Goal: Book appointment/travel/reservation

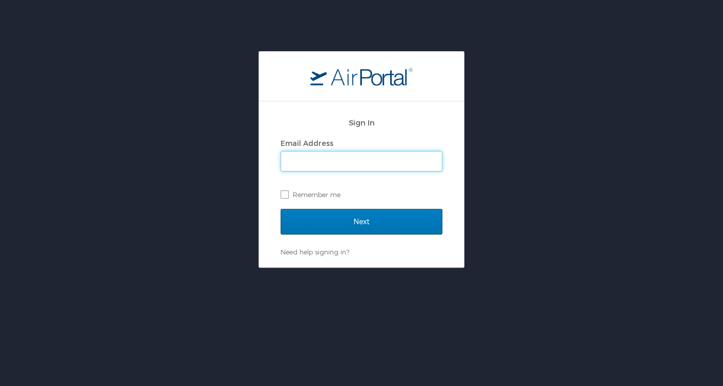
type input "michael.bansmer@usskiandsnowboard.org"
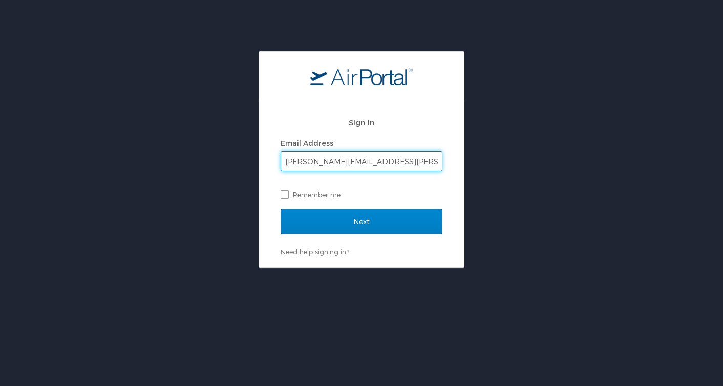
click at [362, 230] on input "Next" at bounding box center [362, 222] width 162 height 26
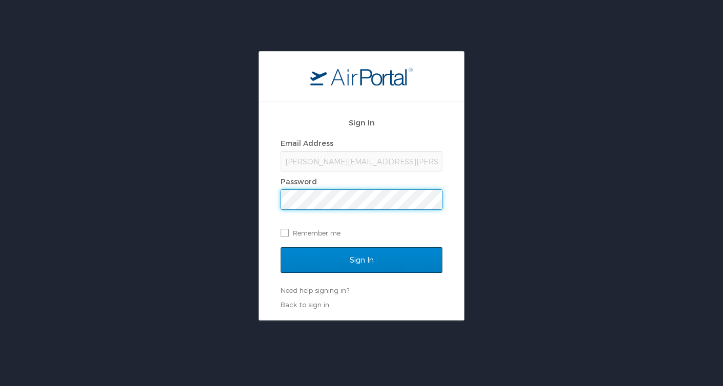
click at [374, 258] on input "Sign In" at bounding box center [362, 260] width 162 height 26
